Goal: Task Accomplishment & Management: Complete application form

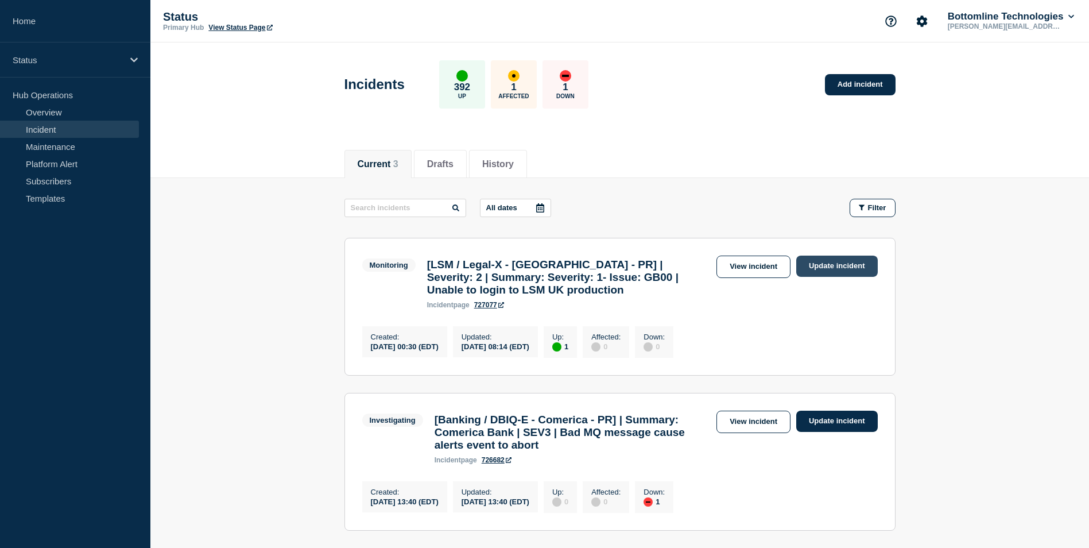
drag, startPoint x: 0, startPoint y: 0, endPoint x: 824, endPoint y: 266, distance: 866.1
click at [824, 266] on link "Update incident" at bounding box center [837, 265] width 82 height 21
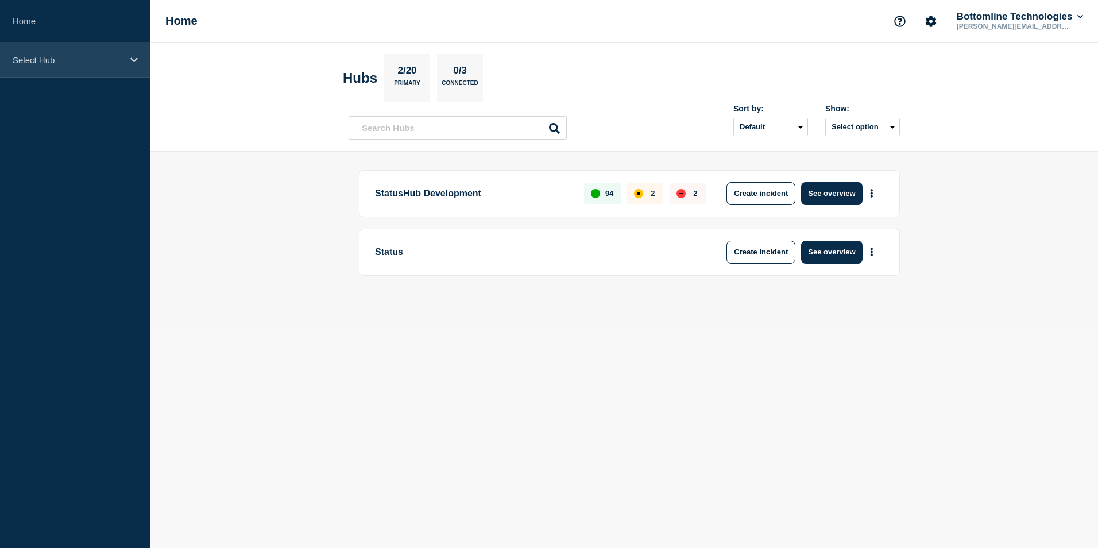
click at [137, 56] on icon at bounding box center [133, 60] width 7 height 9
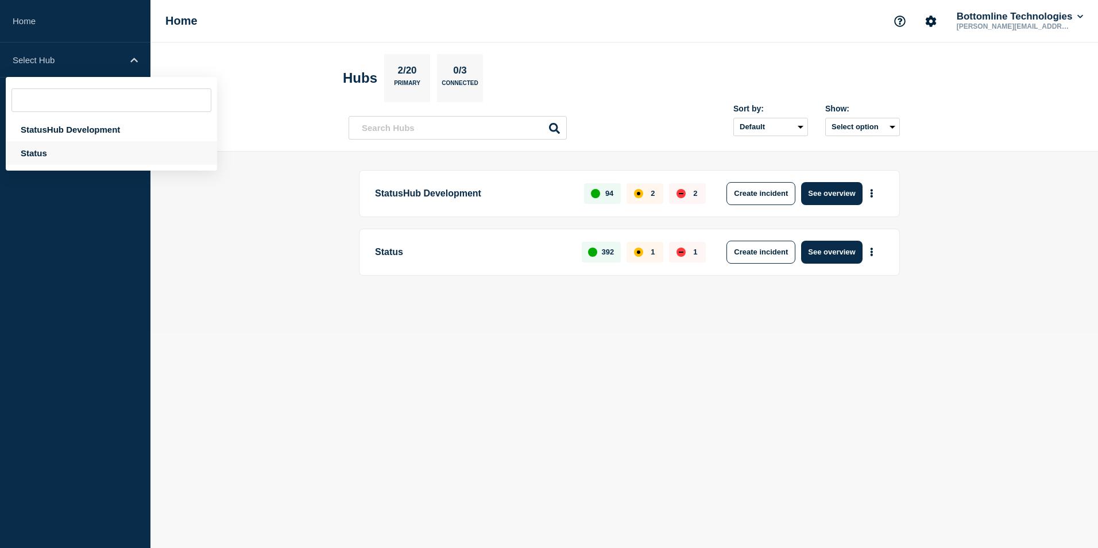
click at [47, 150] on div "Status" at bounding box center [111, 153] width 211 height 24
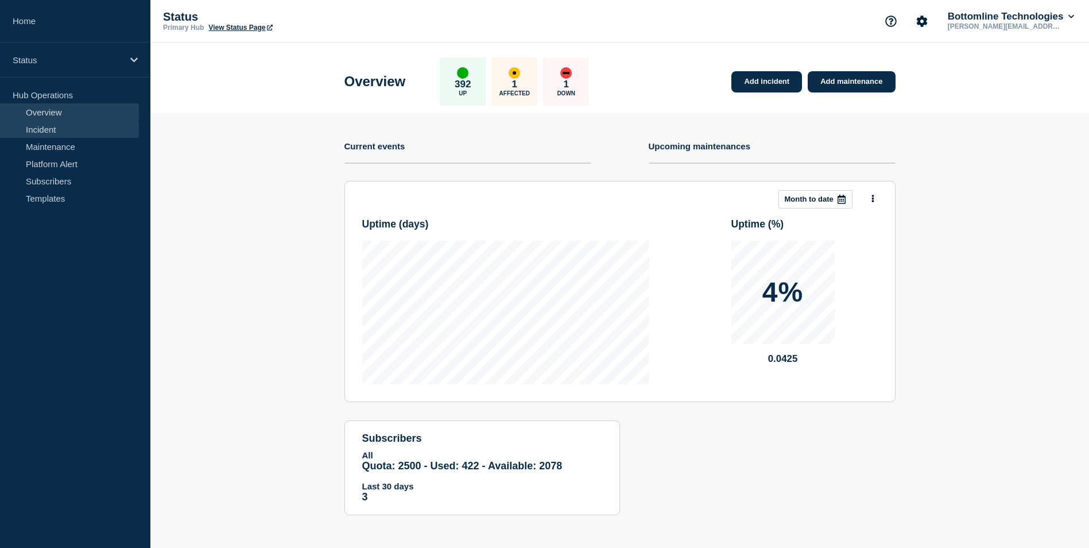
click at [52, 135] on link "Incident" at bounding box center [69, 129] width 139 height 17
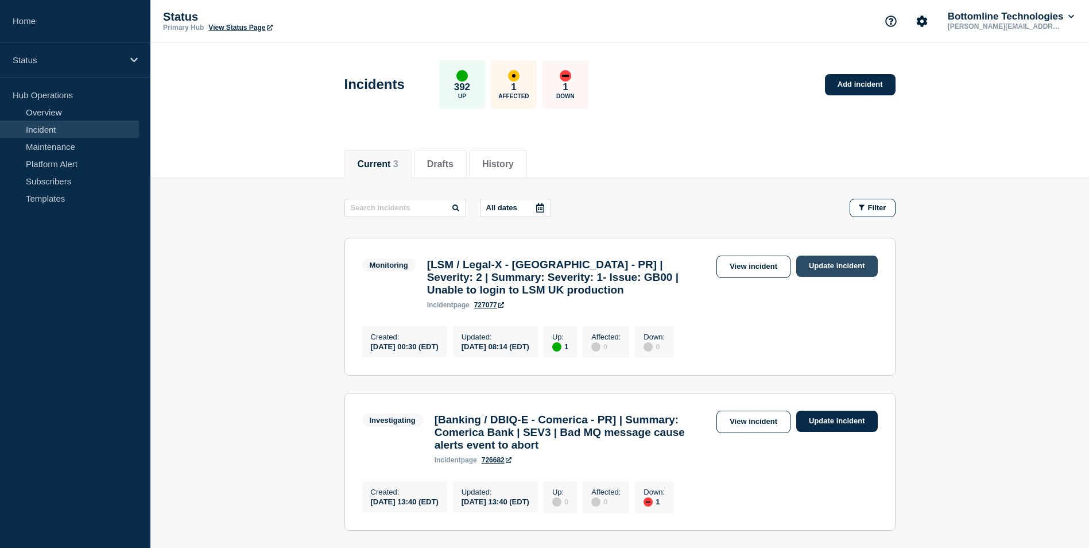
click at [827, 270] on link "Update incident" at bounding box center [837, 265] width 82 height 21
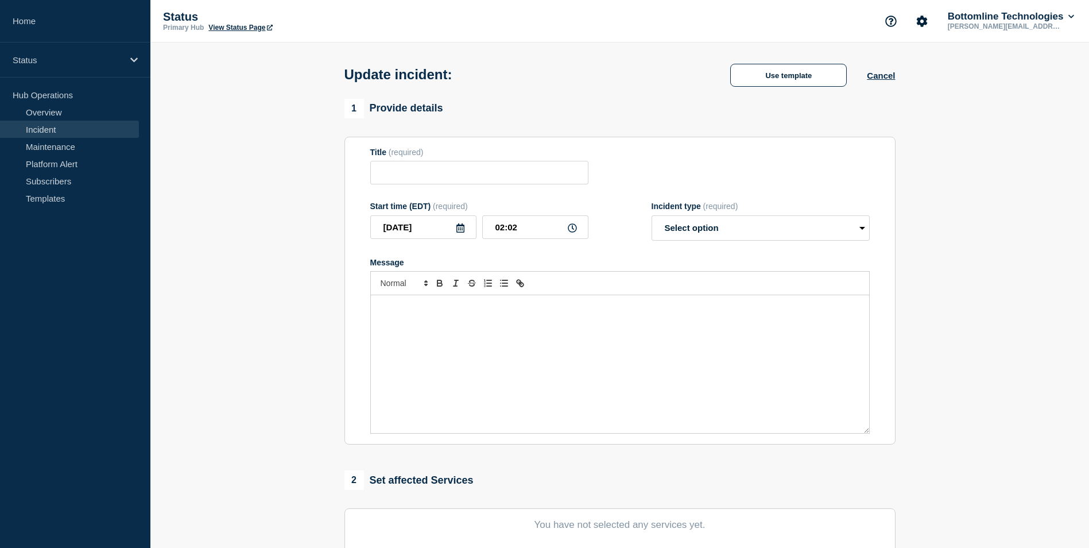
type input "[LSM / Legal-X - [GEOGRAPHIC_DATA] - PR] | Severity: 2 | Summary: Severity: 1- …"
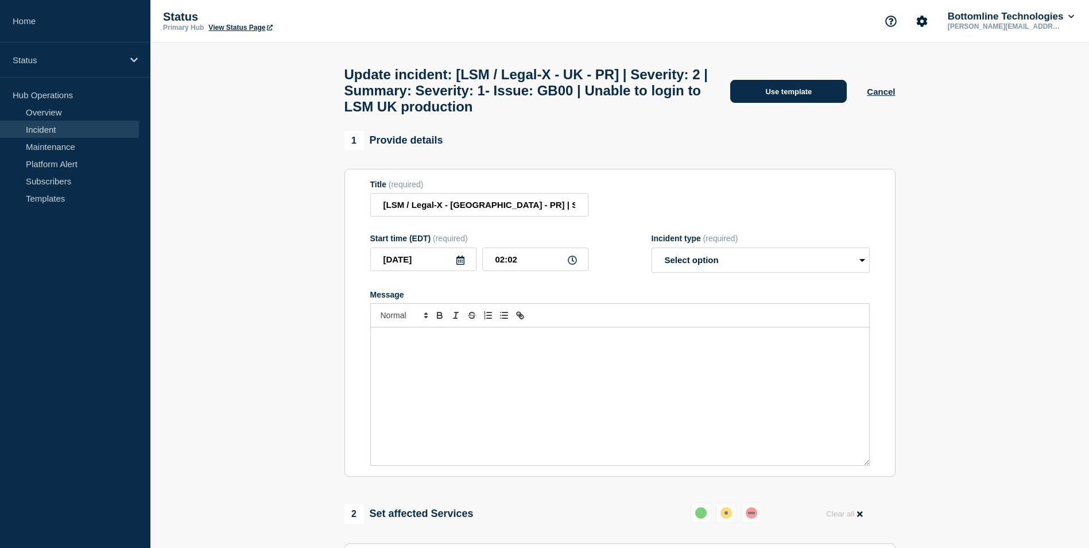
click at [789, 94] on button "Use template" at bounding box center [788, 91] width 117 height 23
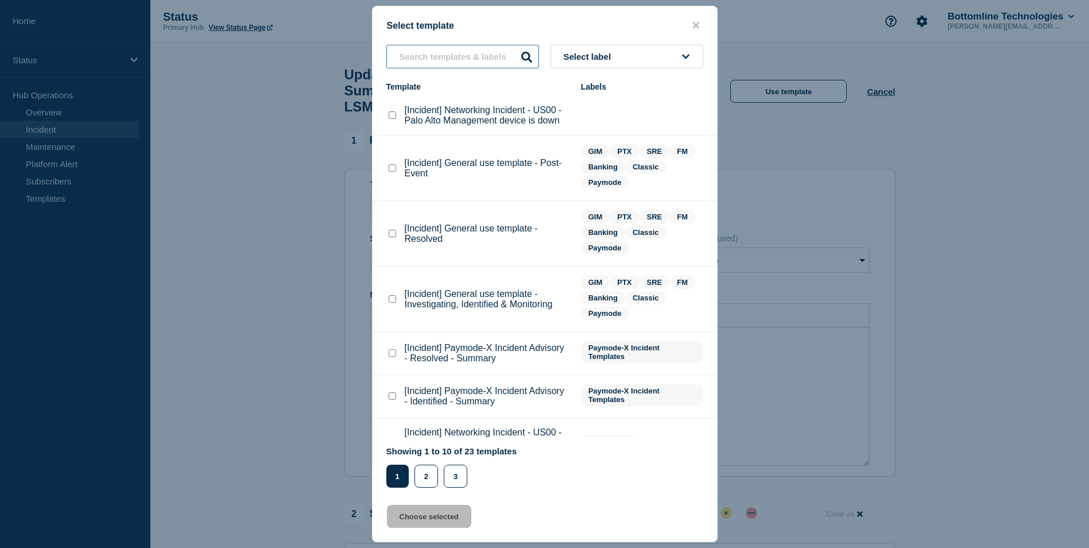
click at [447, 58] on input "text" at bounding box center [462, 57] width 153 height 24
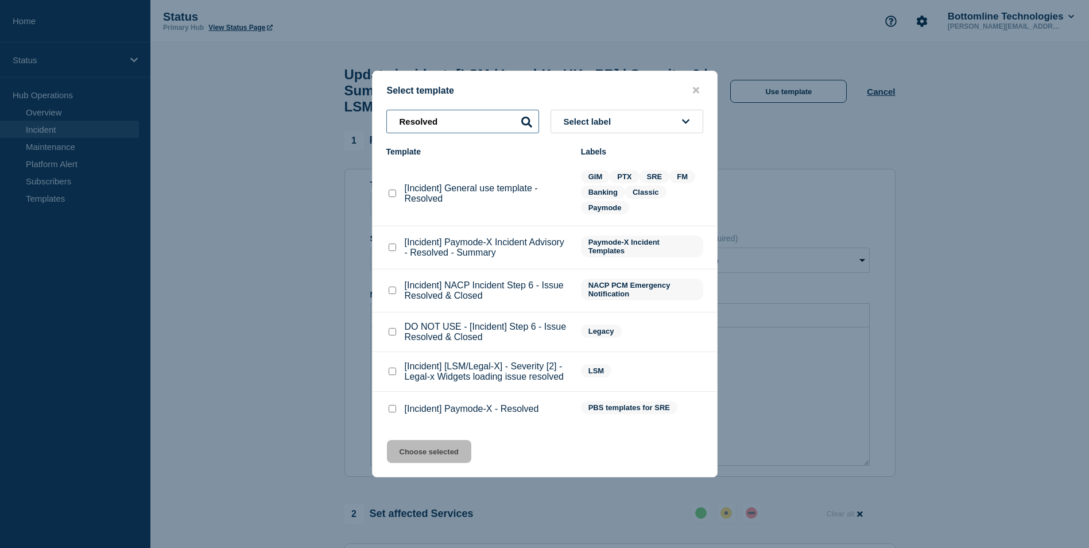
type input "Resolved"
click at [393, 197] on checkbox"] "[Incident] General use template - Resolved checkbox" at bounding box center [392, 192] width 7 height 7
checkbox checkbox"] "true"
click at [456, 457] on button "Choose selected" at bounding box center [429, 451] width 84 height 23
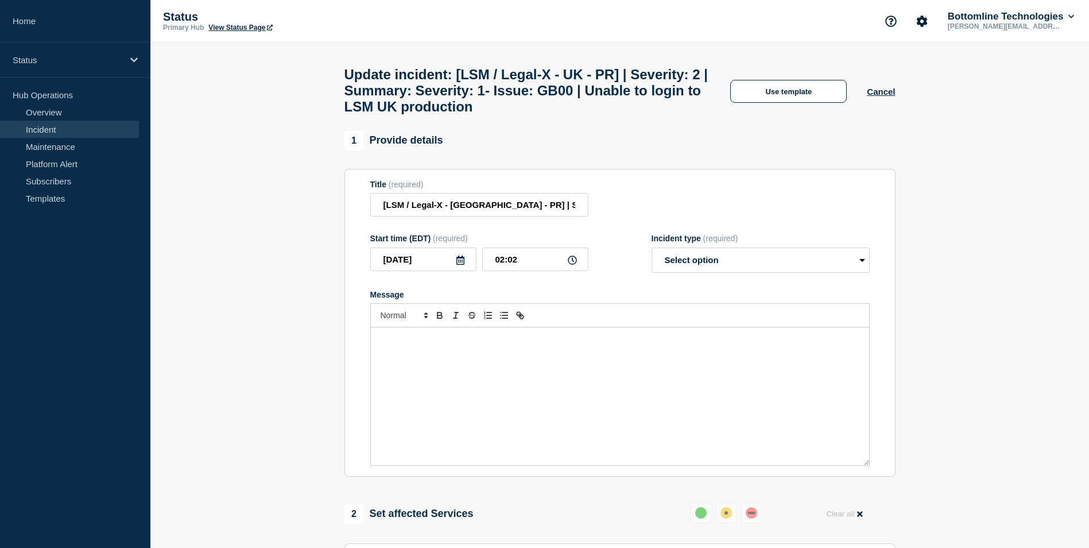
select select "resolved"
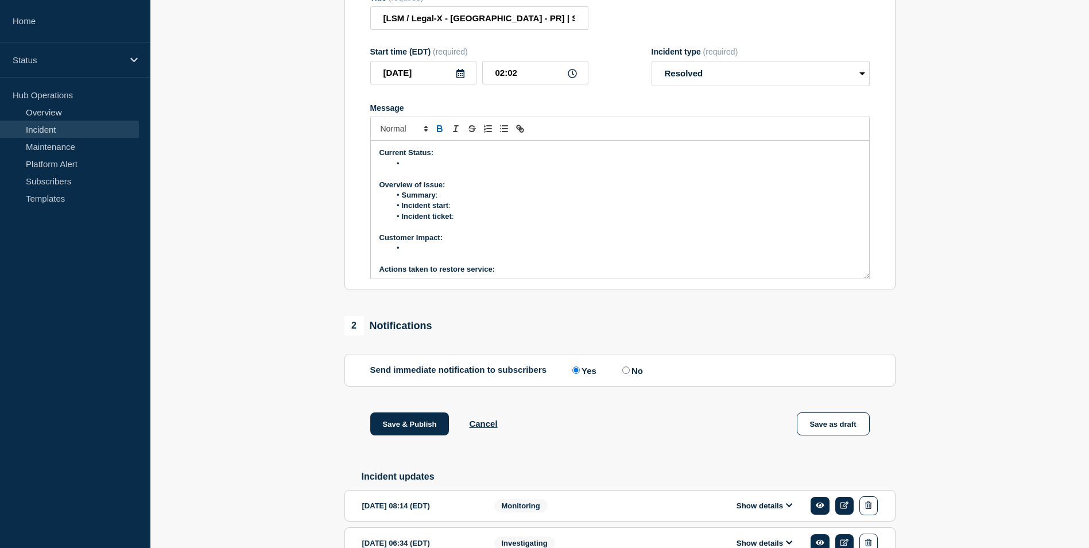
scroll to position [187, 0]
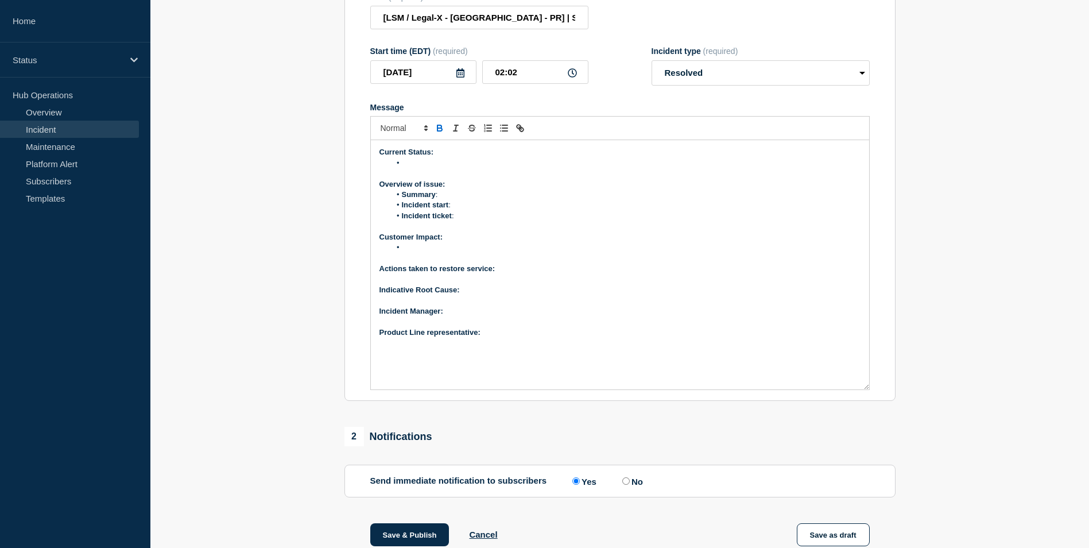
drag, startPoint x: 867, startPoint y: 300, endPoint x: 860, endPoint y: 412, distance: 111.5
click at [860, 389] on div "Current Status: Overview of issue: Summary : Incident start : Incident ticket :…" at bounding box center [620, 264] width 498 height 249
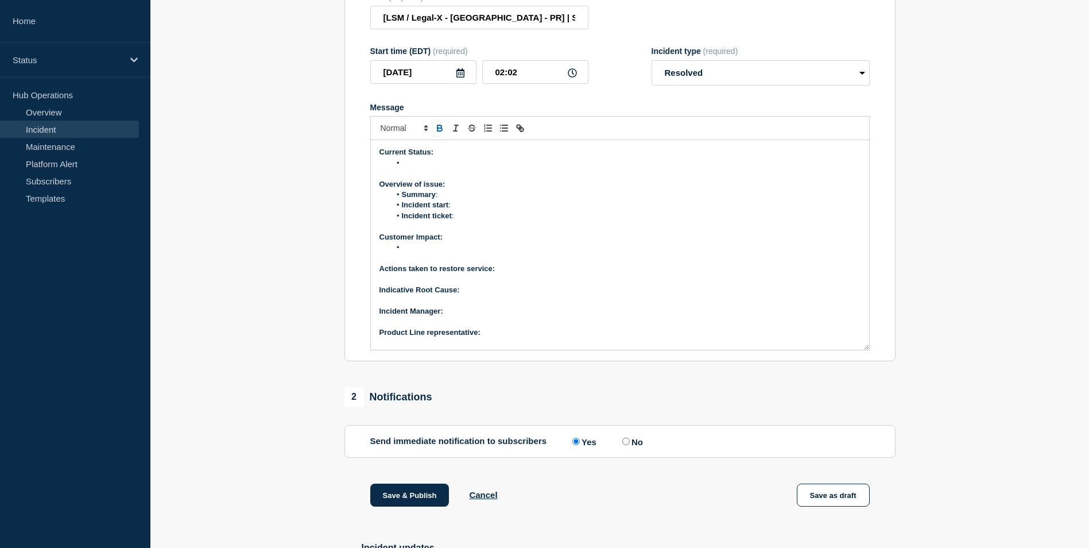
drag, startPoint x: 866, startPoint y: 410, endPoint x: 858, endPoint y: 368, distance: 43.2
click at [858, 350] on div "Current Status: Overview of issue: Summary : Incident start : Incident ticket :…" at bounding box center [620, 245] width 498 height 210
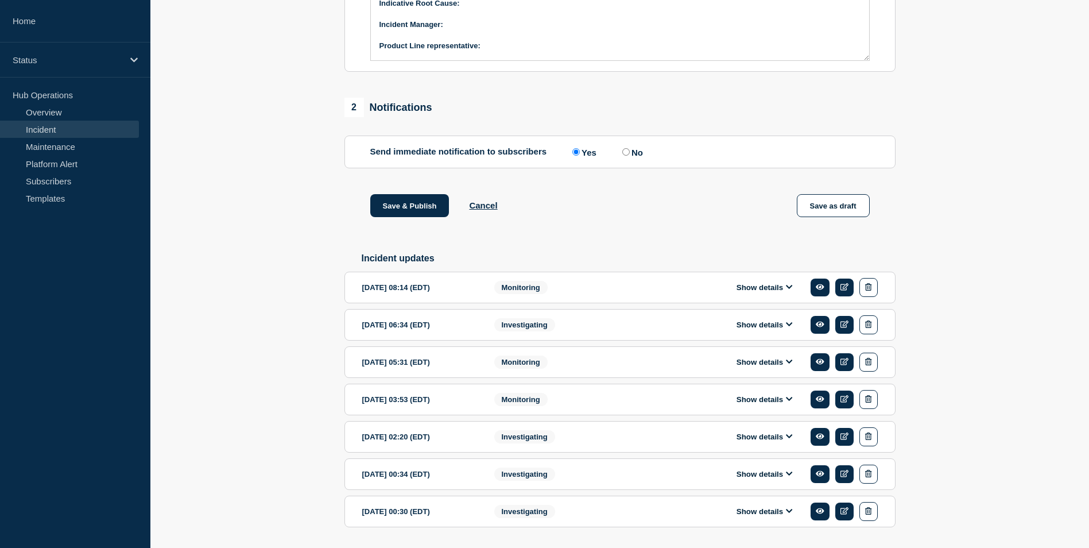
scroll to position [474, 0]
click at [793, 292] on button "Show details" at bounding box center [764, 287] width 63 height 10
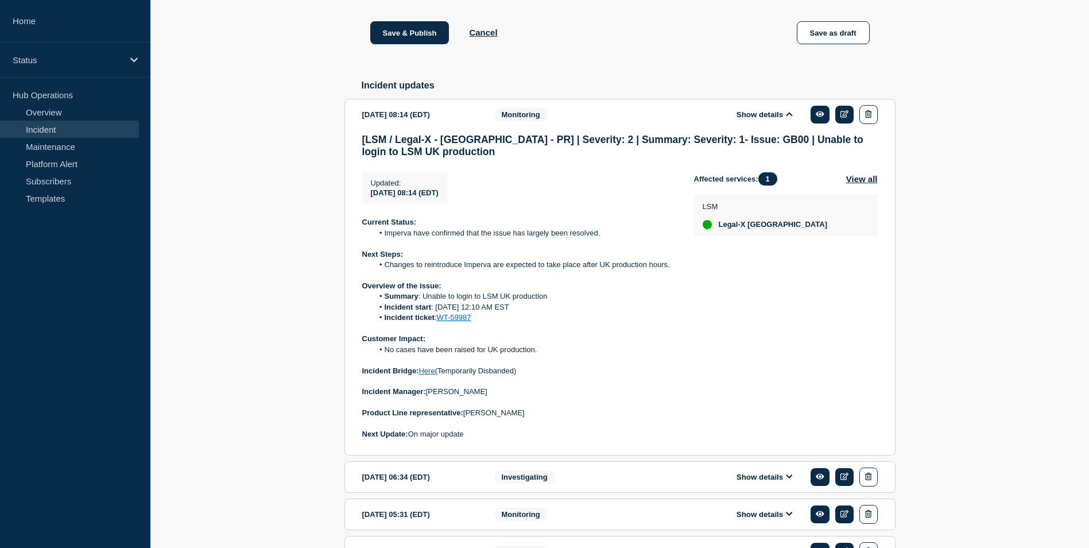
scroll to position [704, 0]
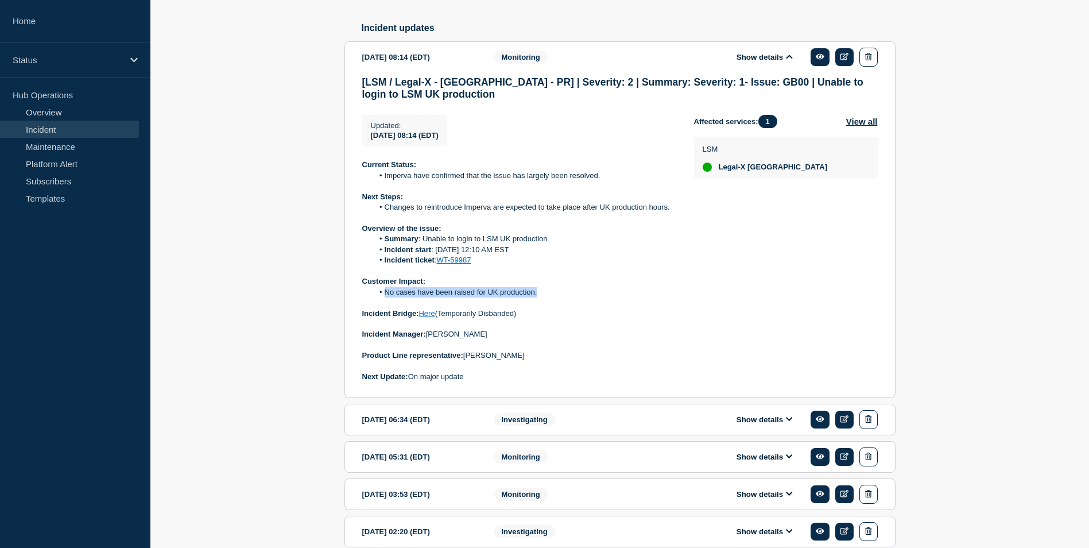
drag, startPoint x: 386, startPoint y: 324, endPoint x: 552, endPoint y: 327, distance: 165.9
click at [552, 297] on li "No cases have been raised for UK production." at bounding box center [524, 292] width 303 height 10
copy li "No cases have been raised for UK production."
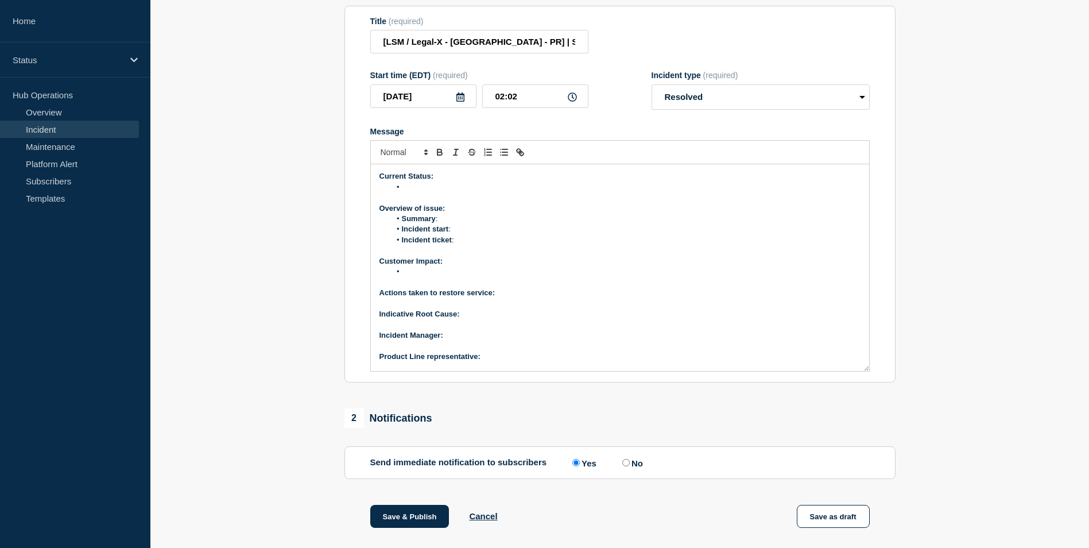
scroll to position [130, 0]
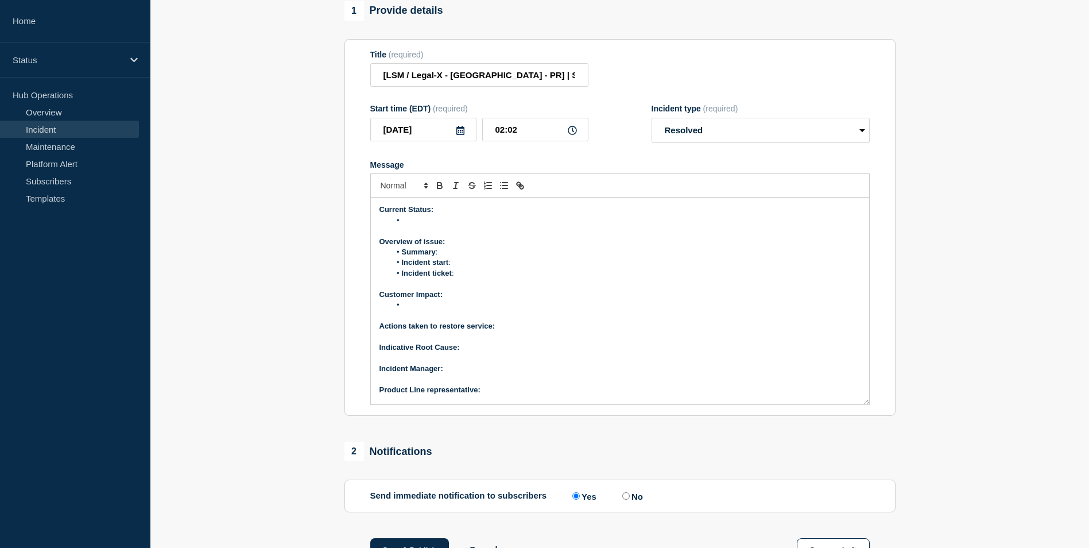
click at [433, 310] on li "Message" at bounding box center [625, 305] width 470 height 10
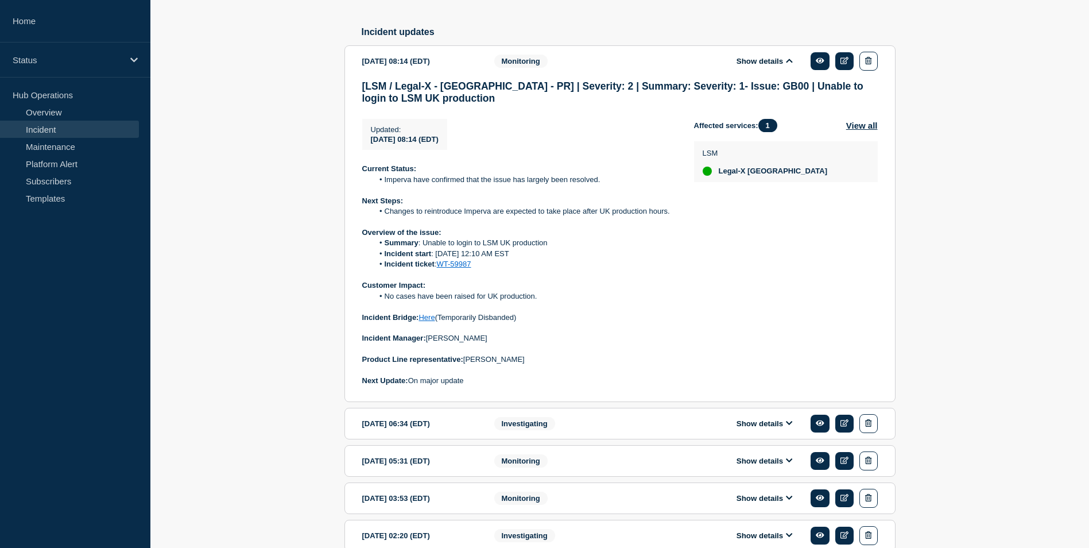
scroll to position [704, 0]
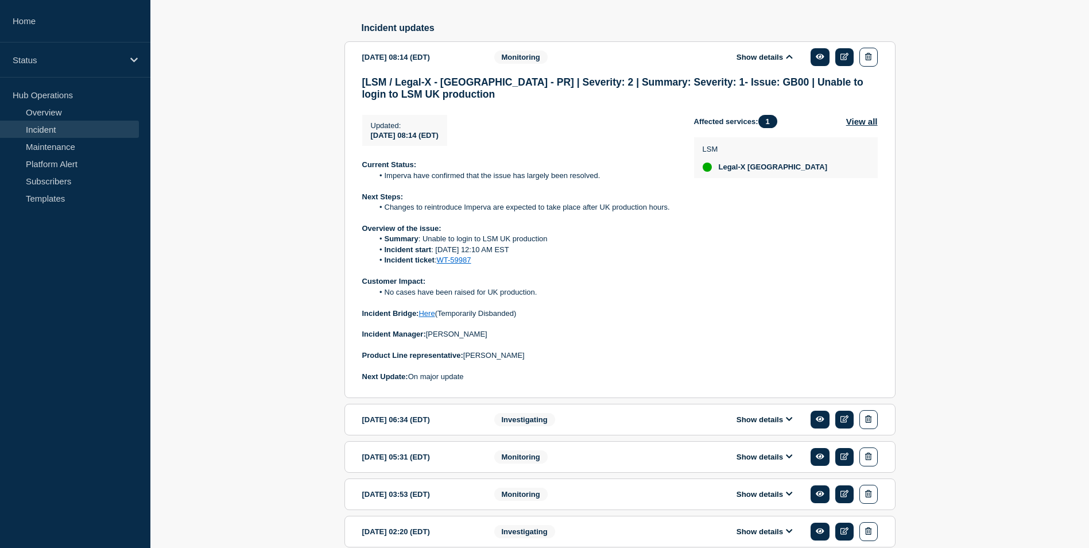
drag, startPoint x: 467, startPoint y: 387, endPoint x: 518, endPoint y: 389, distance: 51.7
click at [518, 360] on p "Product Line representative: Vivek Gadiraju" at bounding box center [518, 355] width 313 height 10
copy p "Vivek Gadiraju"
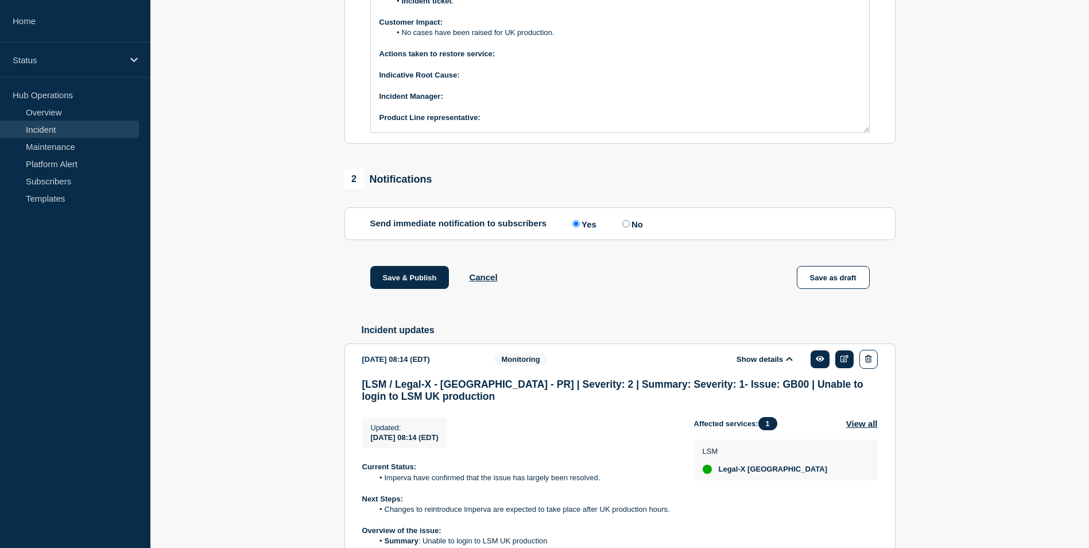
scroll to position [302, 0]
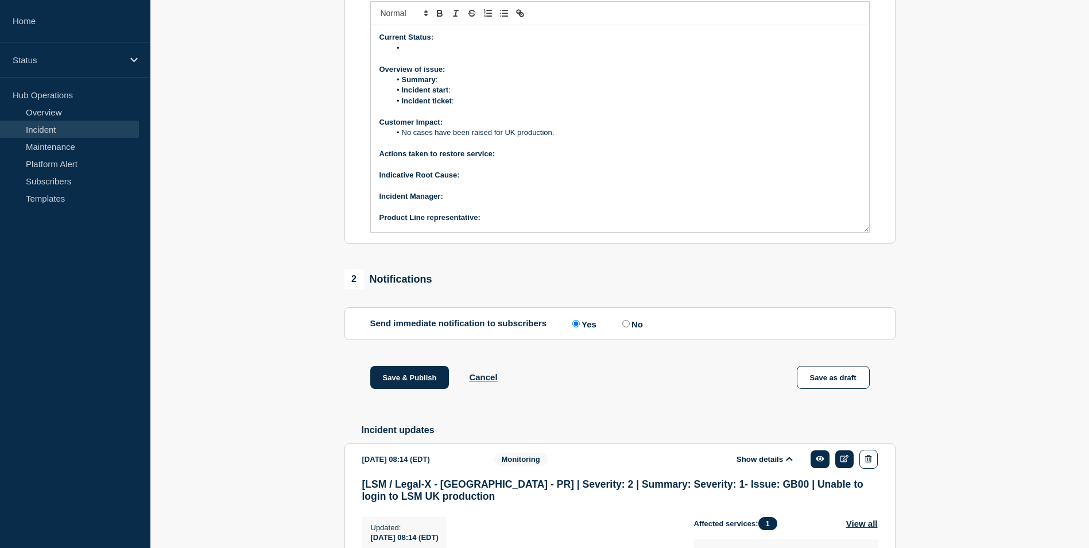
click at [456, 201] on p "﻿Incident Manager:" at bounding box center [619, 196] width 481 height 10
click at [493, 223] on p "Product Line representative:" at bounding box center [619, 217] width 481 height 10
click at [462, 201] on p "﻿Incident Manager:" at bounding box center [619, 196] width 481 height 10
click at [1019, 248] on section "1 Provide details Title (required) [LSM / Legal-X - UK - PR] | Severity: 2 | Su…" at bounding box center [619, 444] width 939 height 1231
click at [514, 159] on p "Actions taken to restore service:" at bounding box center [619, 154] width 481 height 10
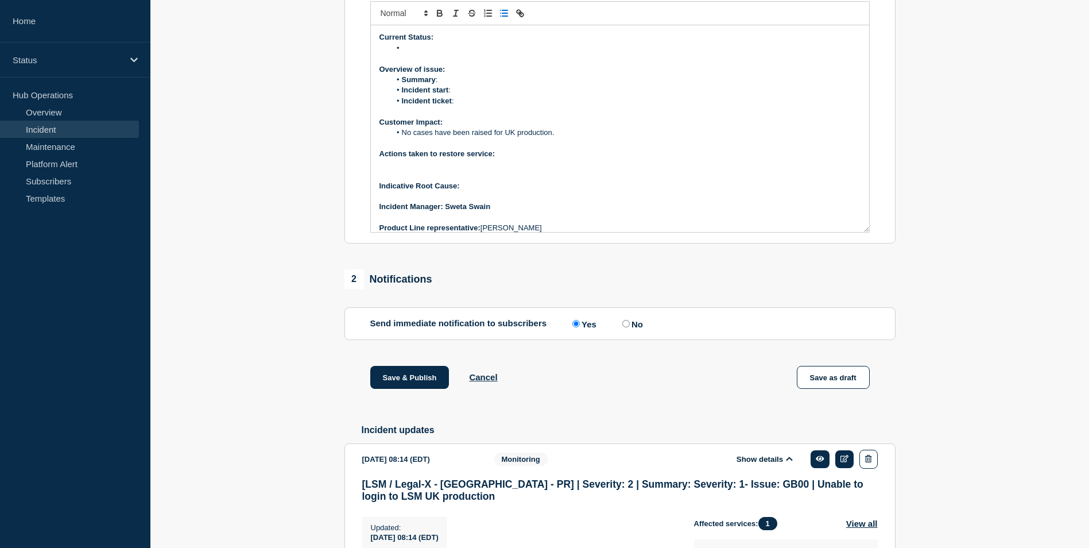
click at [508, 18] on icon "Toggle bulleted list" at bounding box center [504, 13] width 10 height 10
click at [503, 13] on line "Toggle bulleted list" at bounding box center [504, 13] width 5 height 0
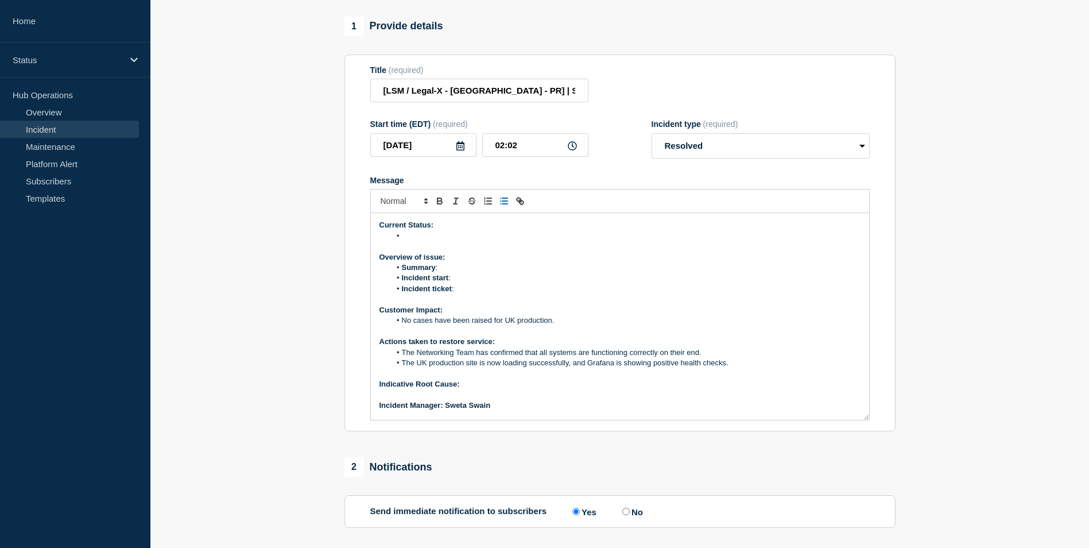
scroll to position [72, 0]
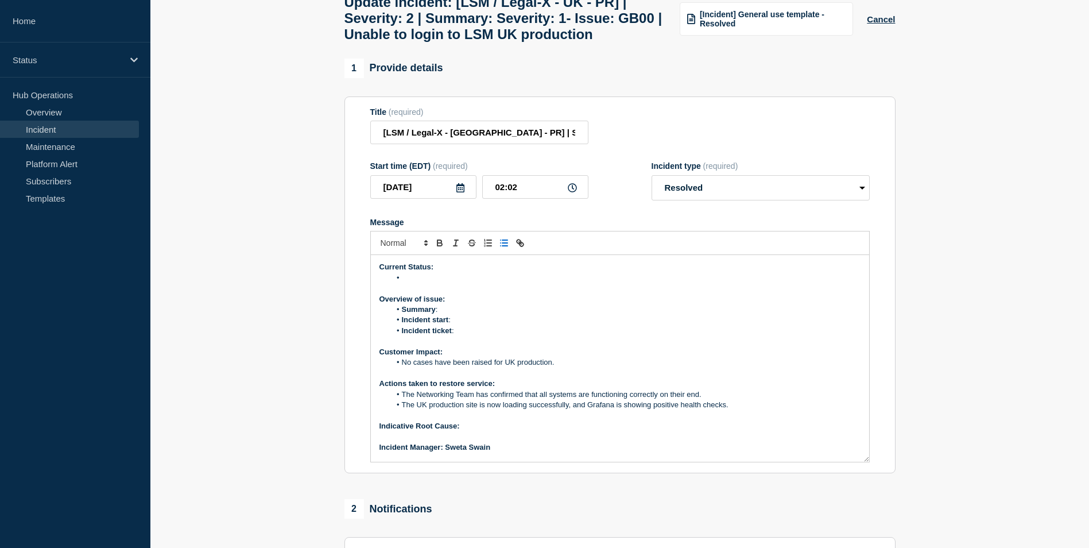
click at [422, 283] on li "Message" at bounding box center [625, 278] width 470 height 10
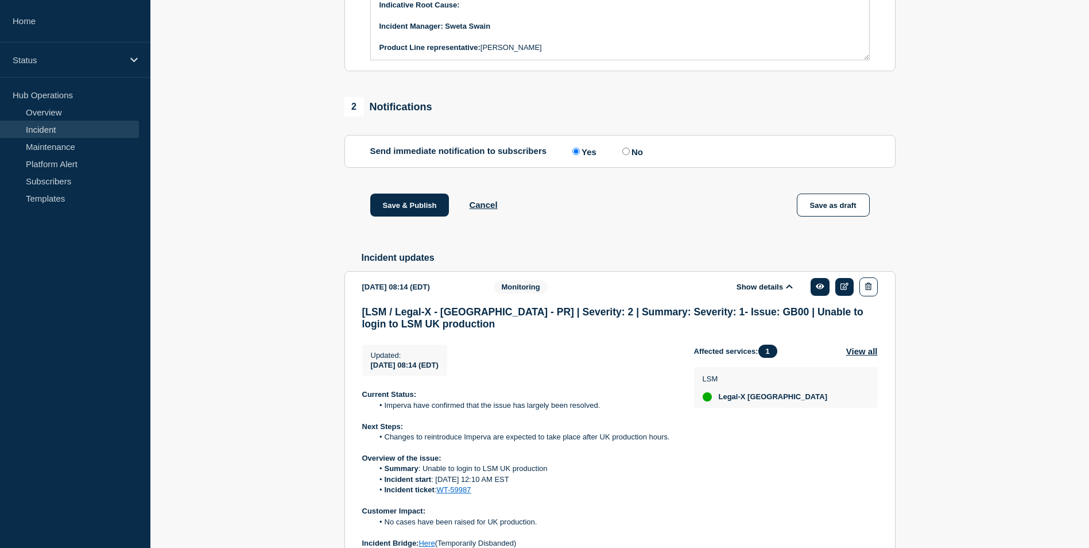
scroll to position [589, 0]
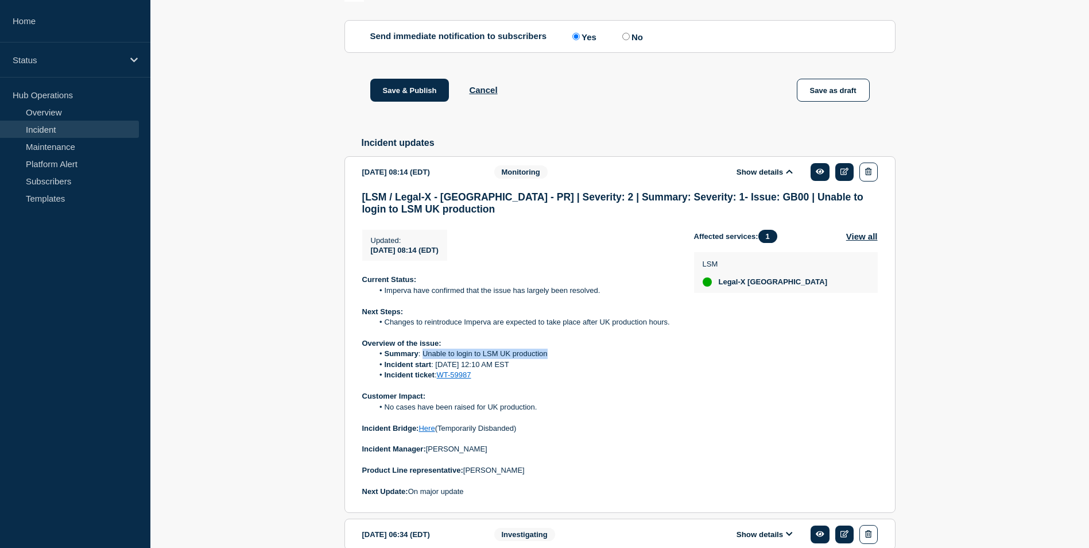
drag, startPoint x: 422, startPoint y: 384, endPoint x: 550, endPoint y: 382, distance: 128.0
click at [550, 359] on li "Summary : Unable to login to LSM UK production" at bounding box center [524, 353] width 303 height 10
copy li "Unable to login to LSM UK production"
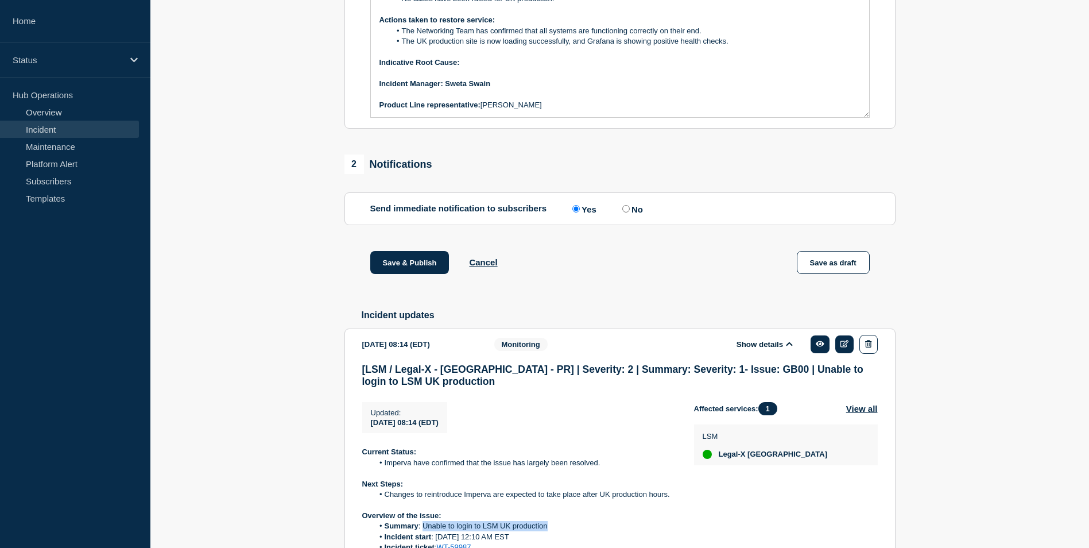
scroll to position [187, 0]
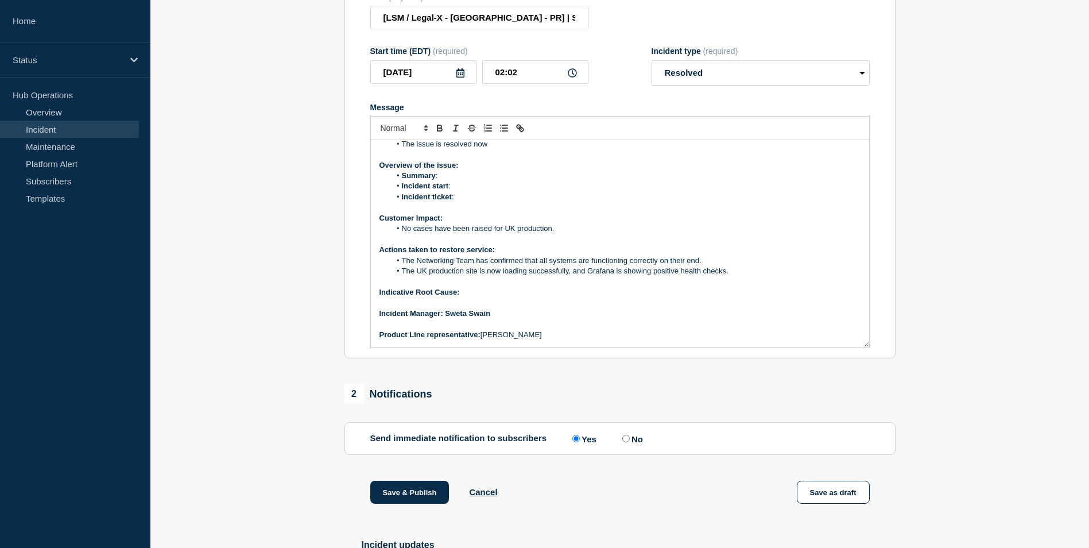
click at [450, 181] on li "Summary :" at bounding box center [625, 175] width 470 height 10
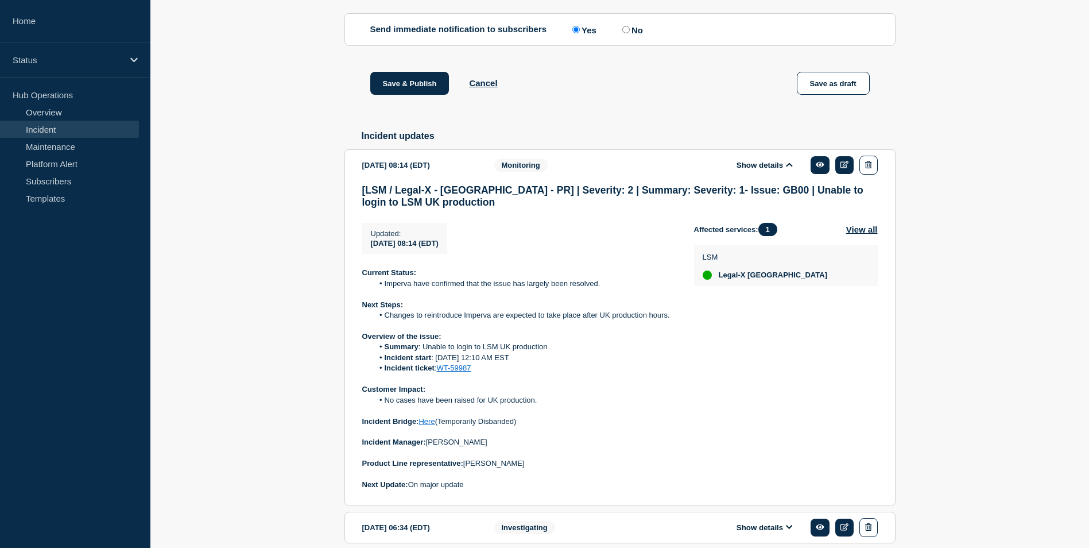
scroll to position [646, 0]
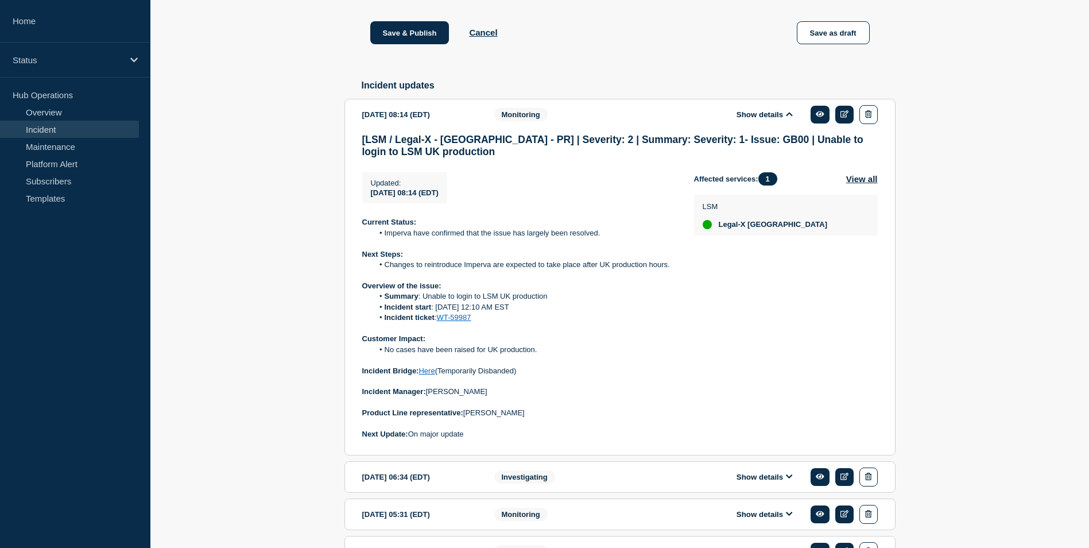
drag, startPoint x: 436, startPoint y: 338, endPoint x: 555, endPoint y: 339, distance: 118.3
click at [555, 312] on li "Incident start : Thursday 2nd Oct @ 12:10 AM EST" at bounding box center [524, 307] width 303 height 10
copy li "Thursday 2nd Oct @ 12:10 AM EST"
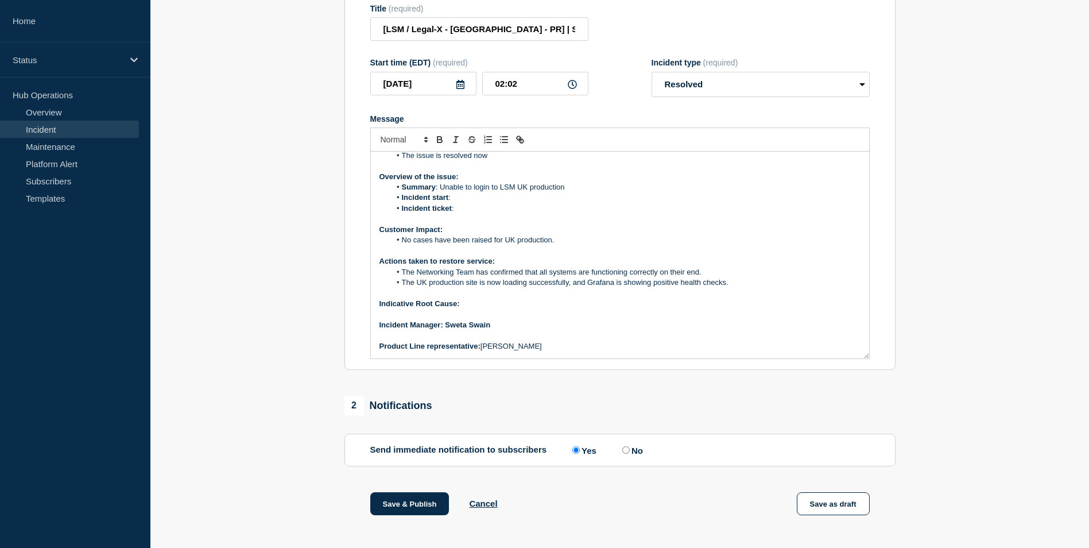
scroll to position [72, 0]
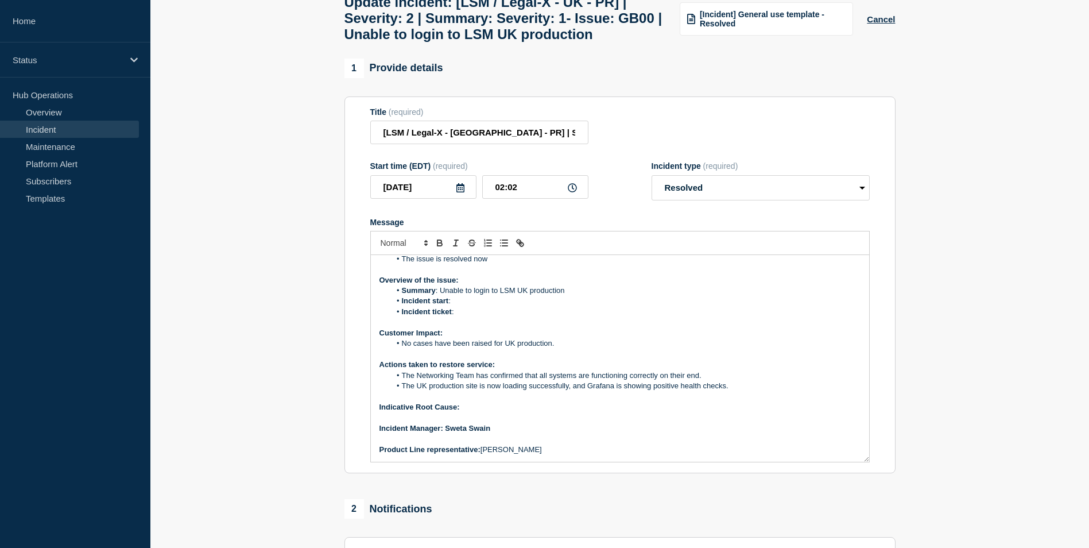
click at [463, 306] on li "Incident start :" at bounding box center [625, 301] width 470 height 10
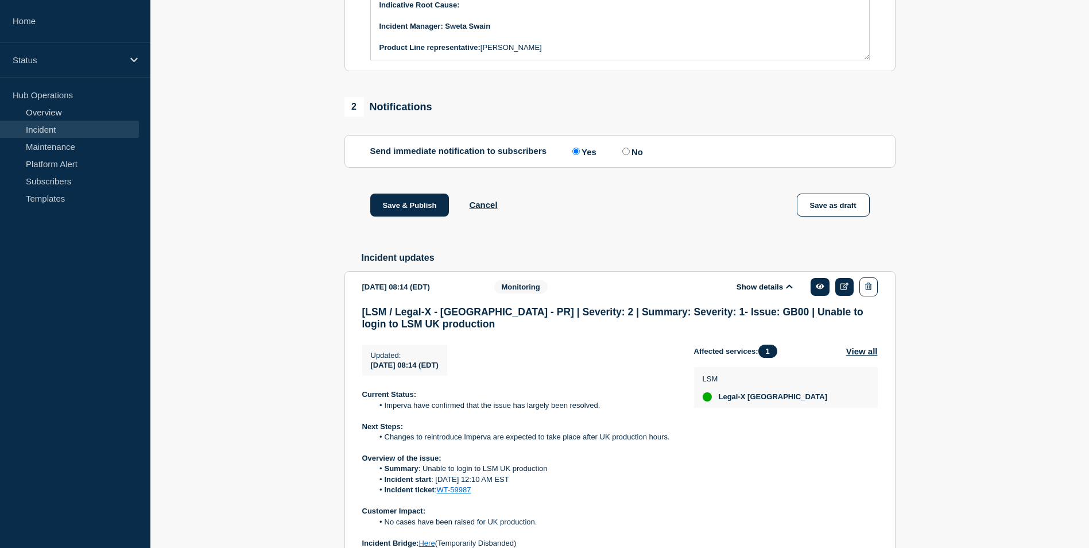
scroll to position [589, 0]
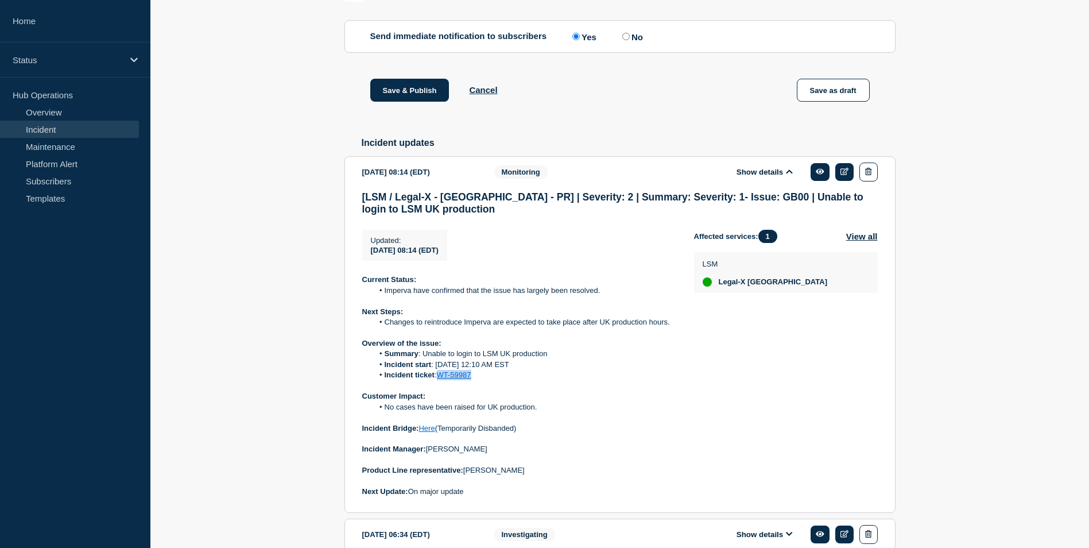
drag, startPoint x: 477, startPoint y: 409, endPoint x: 440, endPoint y: 408, distance: 36.8
click at [440, 380] on li "Incident ticket : WT-59987" at bounding box center [524, 375] width 303 height 10
copy link "WT-59987"
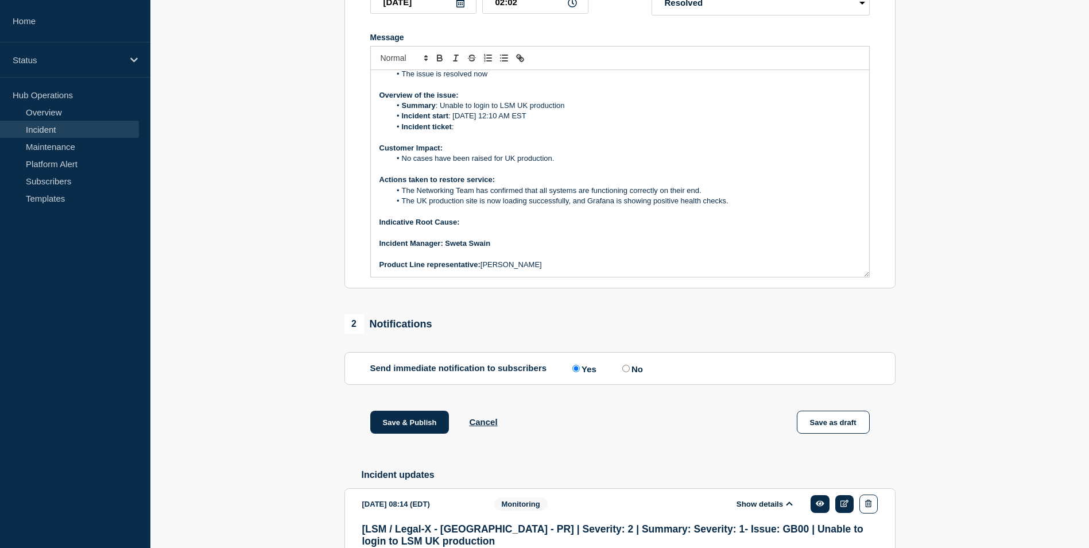
scroll to position [130, 0]
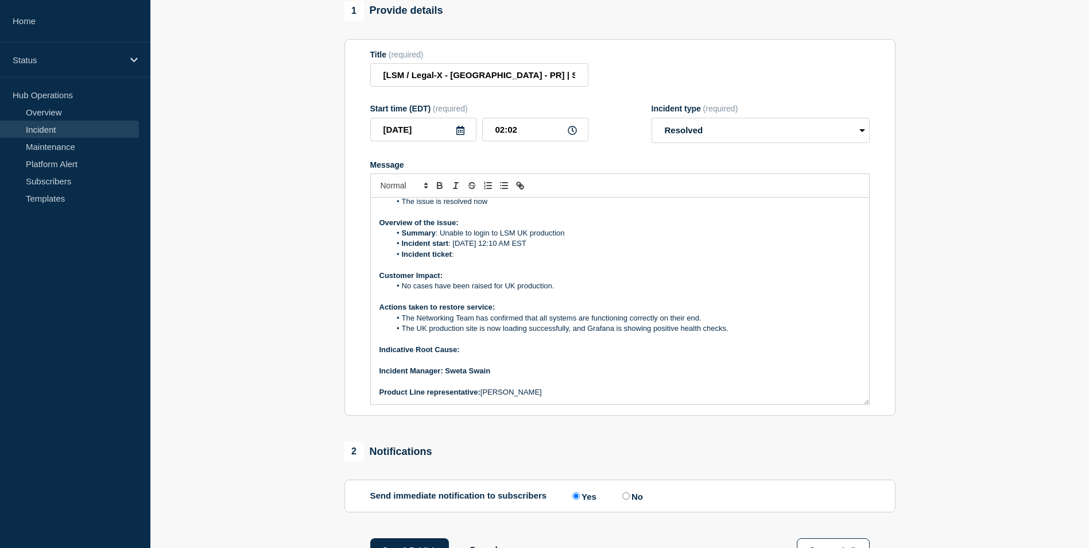
click at [461, 259] on li "Incident ticket :" at bounding box center [625, 254] width 470 height 10
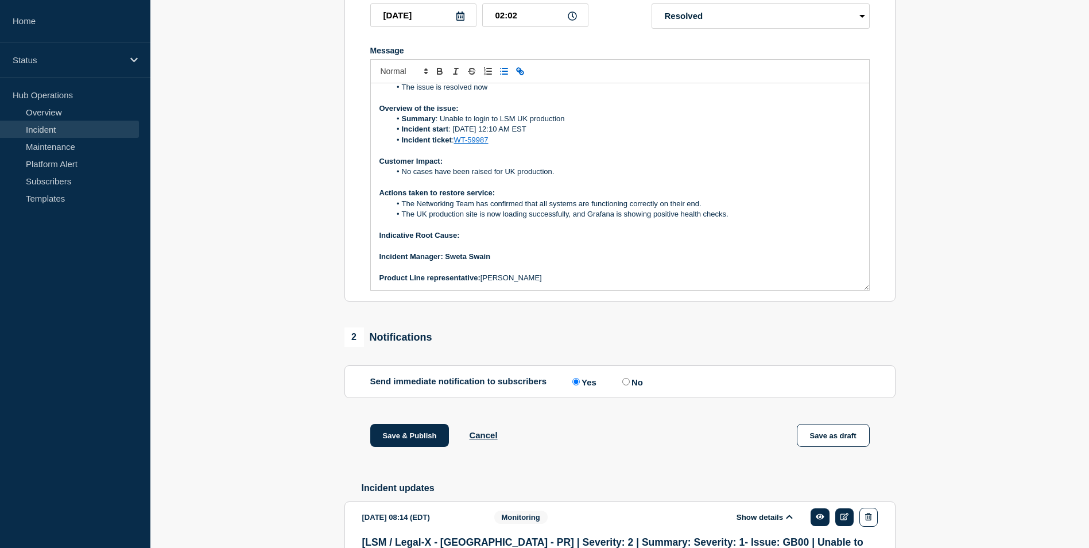
scroll to position [245, 0]
click at [473, 240] on p "Indicative Root Cause:" at bounding box center [619, 235] width 481 height 10
click at [507, 76] on icon "Toggle bulleted list" at bounding box center [504, 70] width 10 height 10
click at [437, 250] on li "Message" at bounding box center [625, 245] width 470 height 10
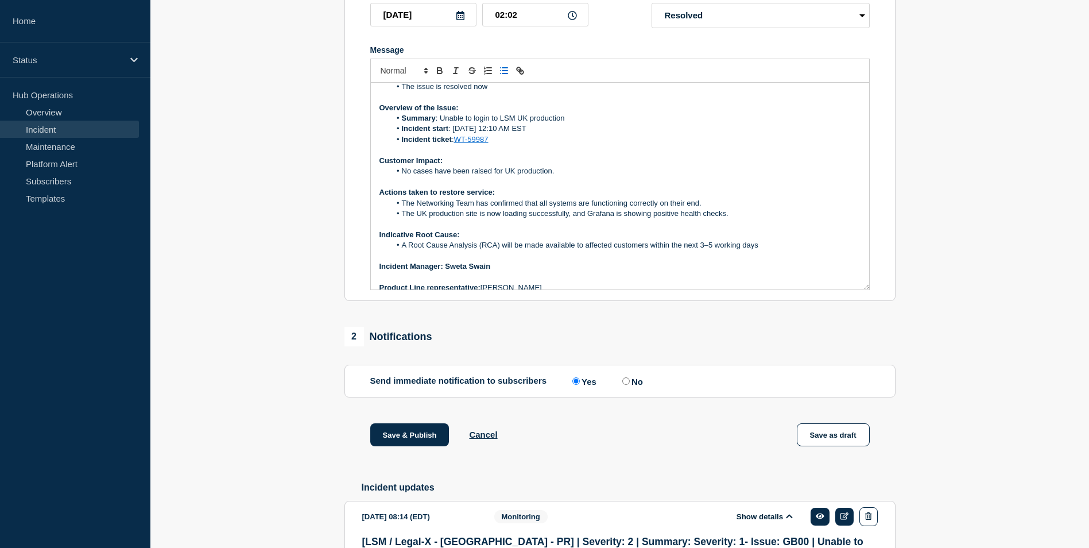
click at [479, 123] on li "Summary : Unable to login to LSM UK production" at bounding box center [625, 118] width 470 height 10
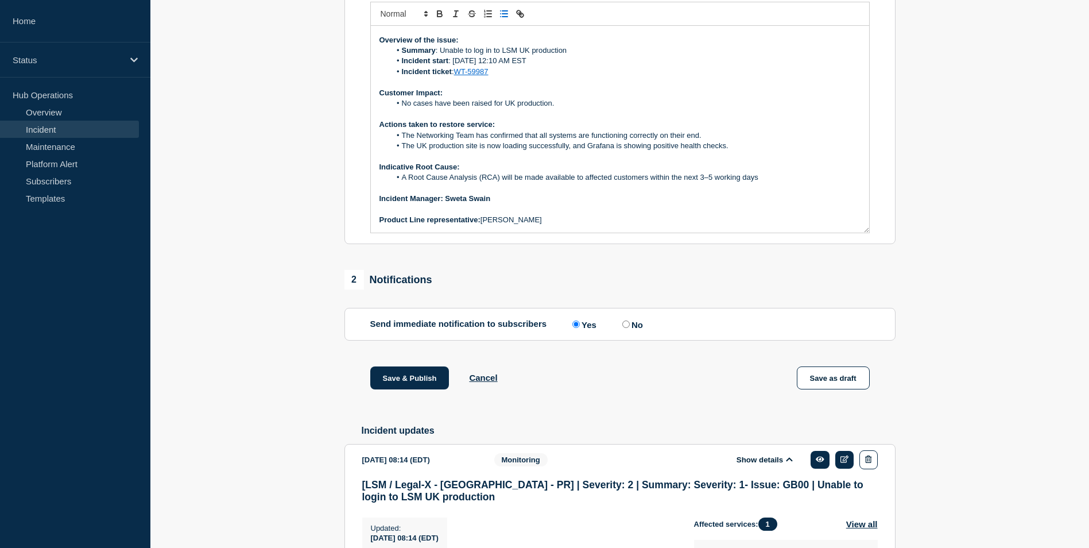
scroll to position [0, 0]
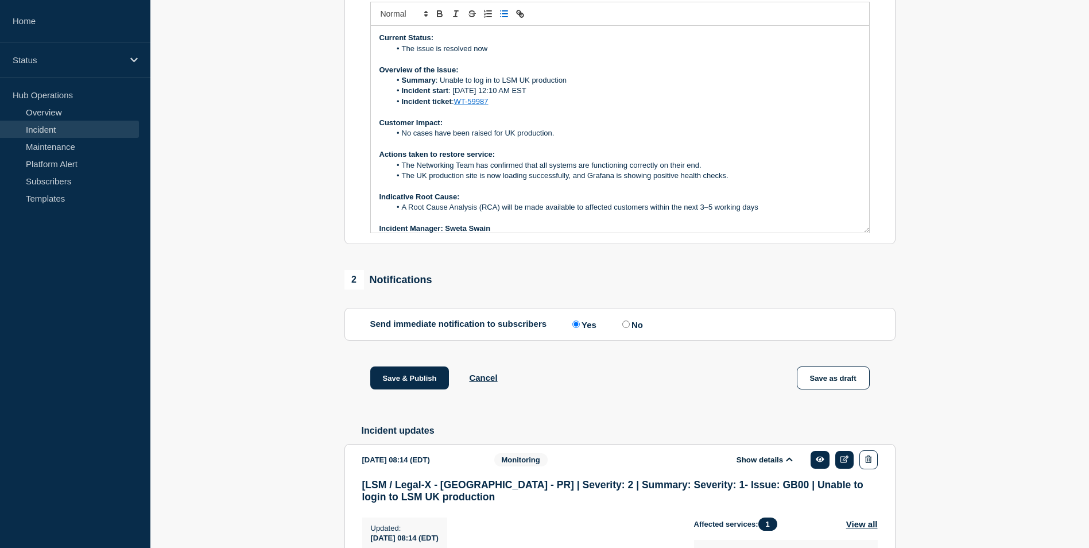
click at [607, 160] on p "Actions taken to restore service:" at bounding box center [619, 154] width 481 height 10
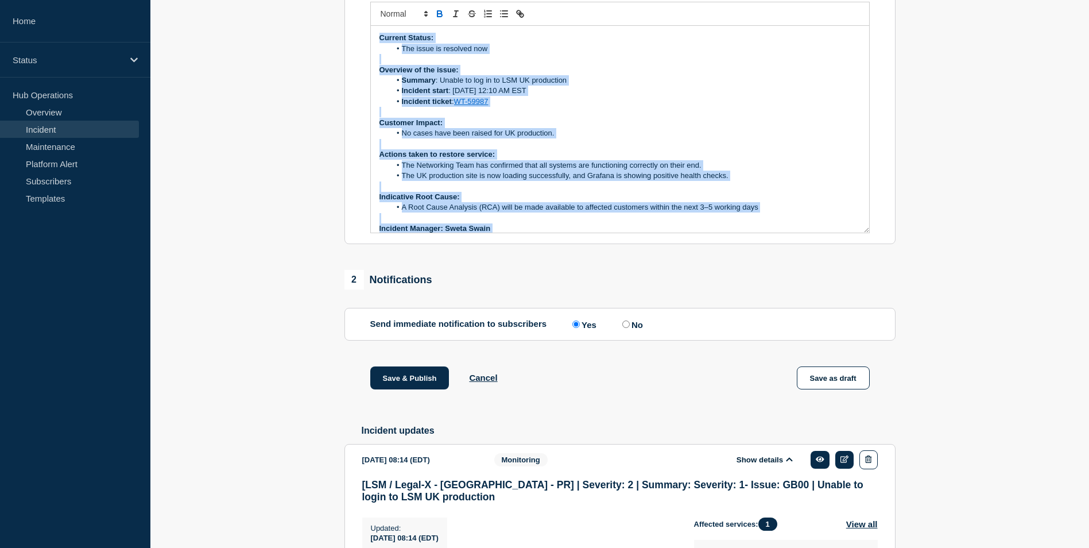
scroll to position [30, 0]
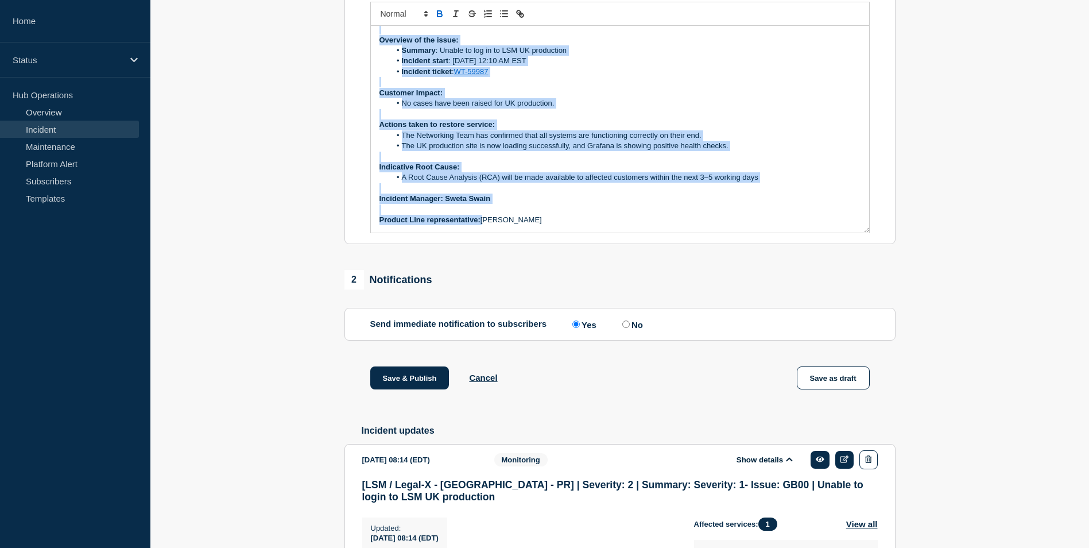
drag, startPoint x: 378, startPoint y: 65, endPoint x: 532, endPoint y: 313, distance: 291.8
click at [532, 313] on div "1 Provide details Title (required) [LSM / Legal-X - UK - PR] | Severity: 2 | Su…" at bounding box center [620, 445] width 564 height 1231
copy div "Current Status: The issue is resolved now Overview of the issue: Summary : Unab…"
click at [567, 183] on li "A Root Cause Analysis (RCA) will be made available to affected customers within…" at bounding box center [625, 177] width 470 height 10
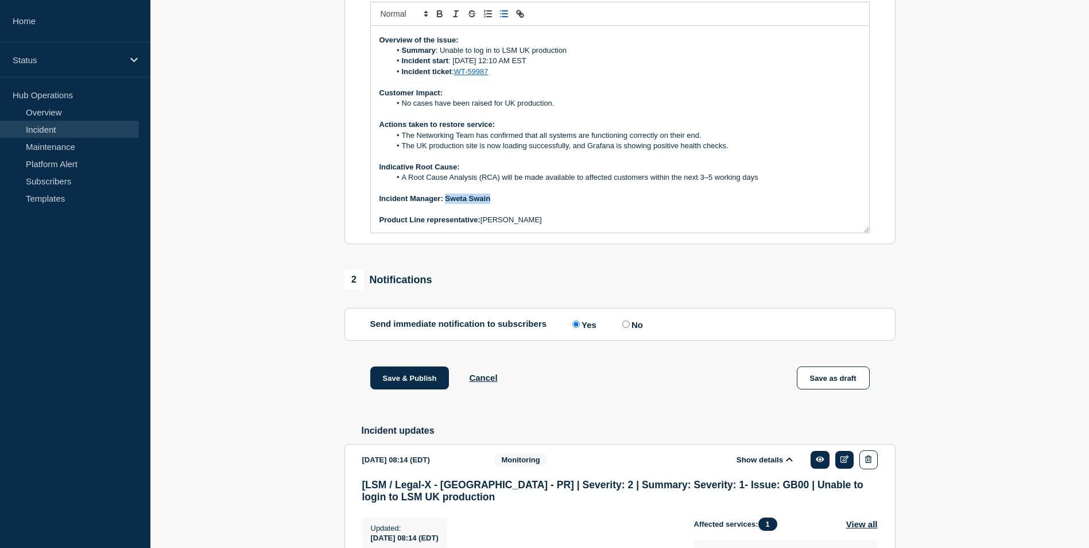
drag, startPoint x: 445, startPoint y: 226, endPoint x: 505, endPoint y: 227, distance: 60.3
click at [505, 204] on p "﻿Incident Manager: Sweta Swain" at bounding box center [619, 198] width 481 height 10
click at [538, 215] on p "Message" at bounding box center [619, 209] width 481 height 10
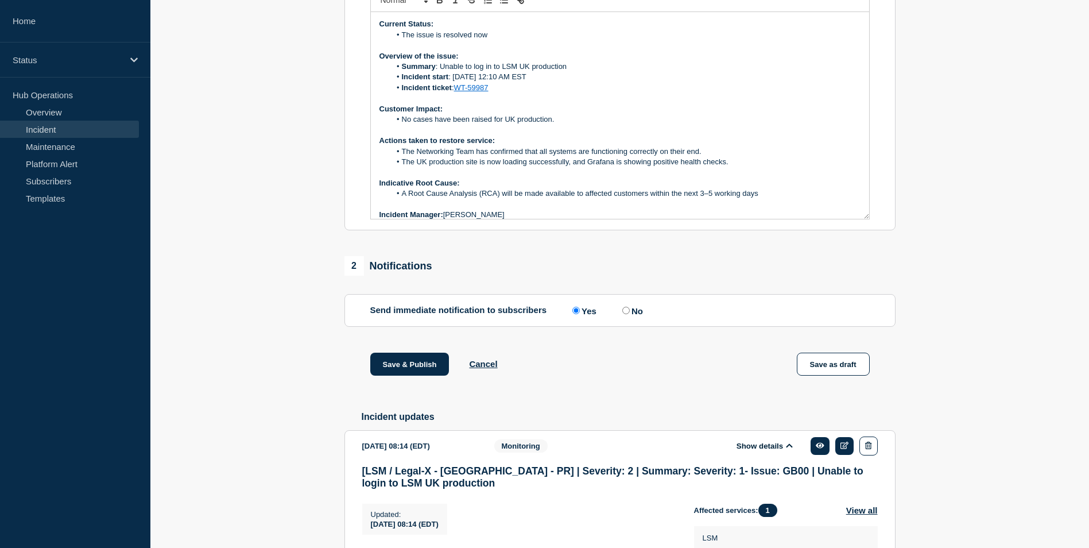
scroll to position [416, 0]
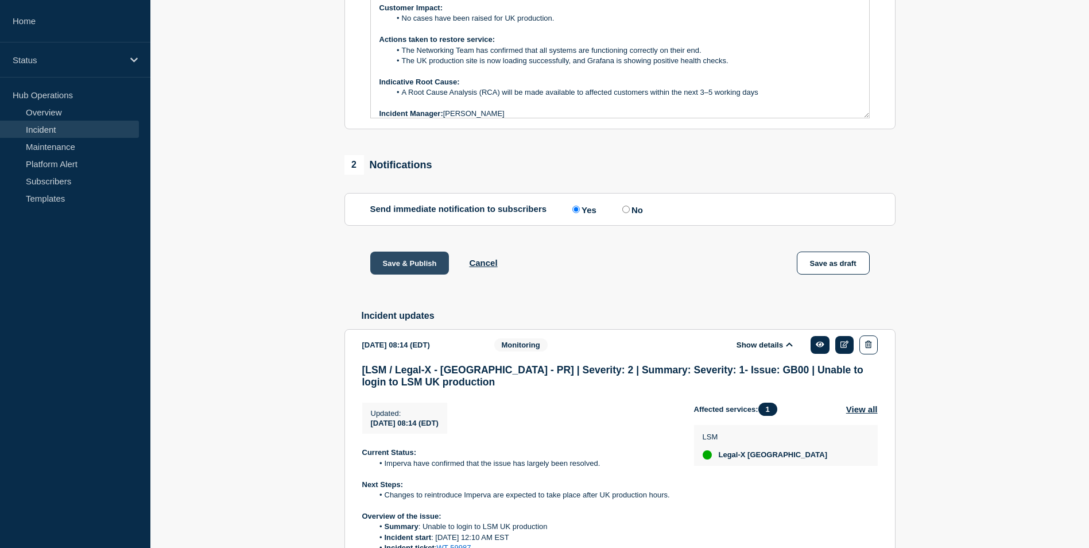
click at [417, 274] on button "Save & Publish" at bounding box center [409, 262] width 79 height 23
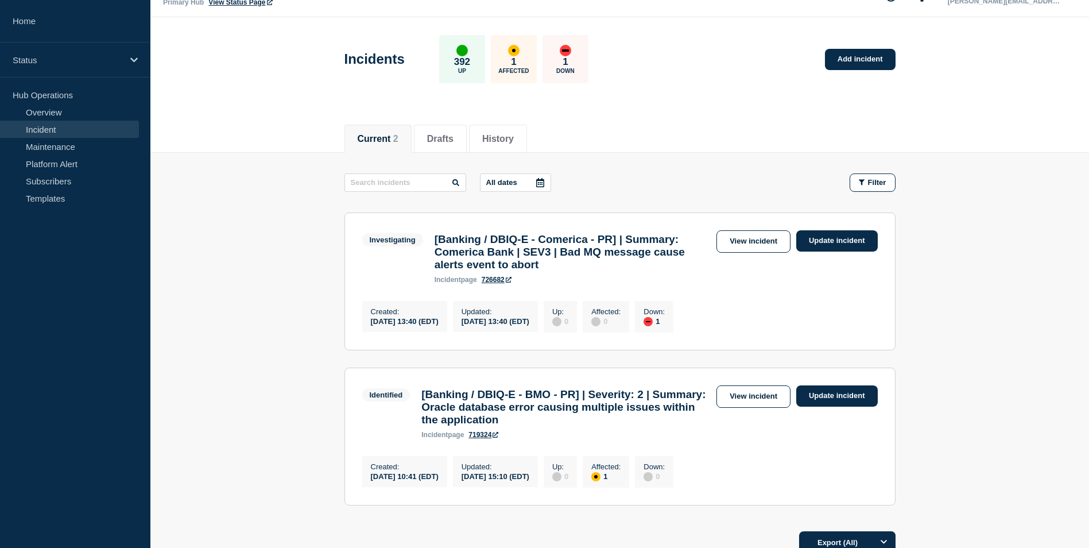
scroll to position [26, 0]
